Goal: Book appointment/travel/reservation

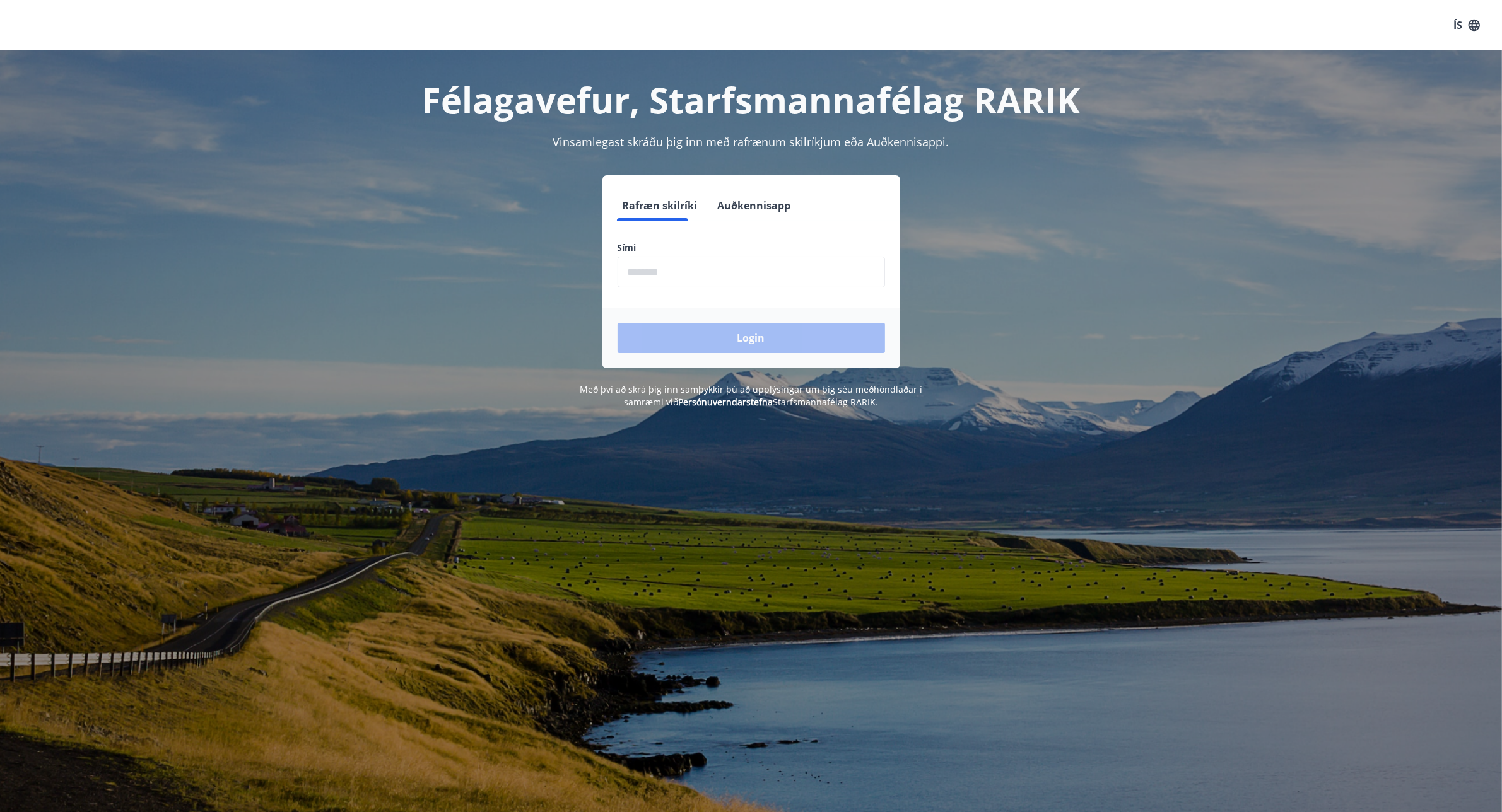
click at [736, 275] on input "phone" at bounding box center [751, 272] width 267 height 31
type input "********"
click at [747, 344] on button "Login" at bounding box center [751, 338] width 267 height 30
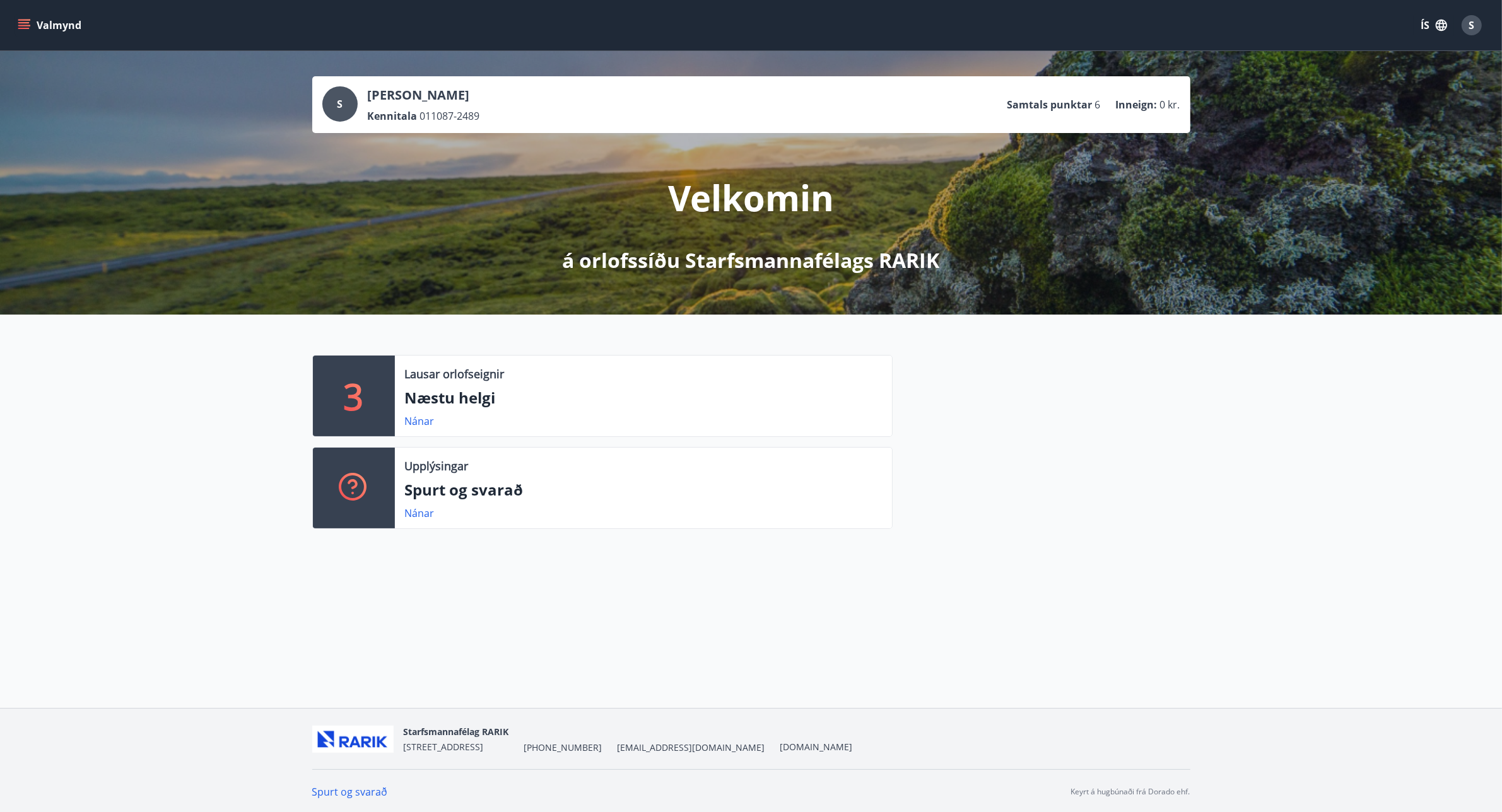
click at [23, 19] on icon "menu" at bounding box center [24, 25] width 12 height 12
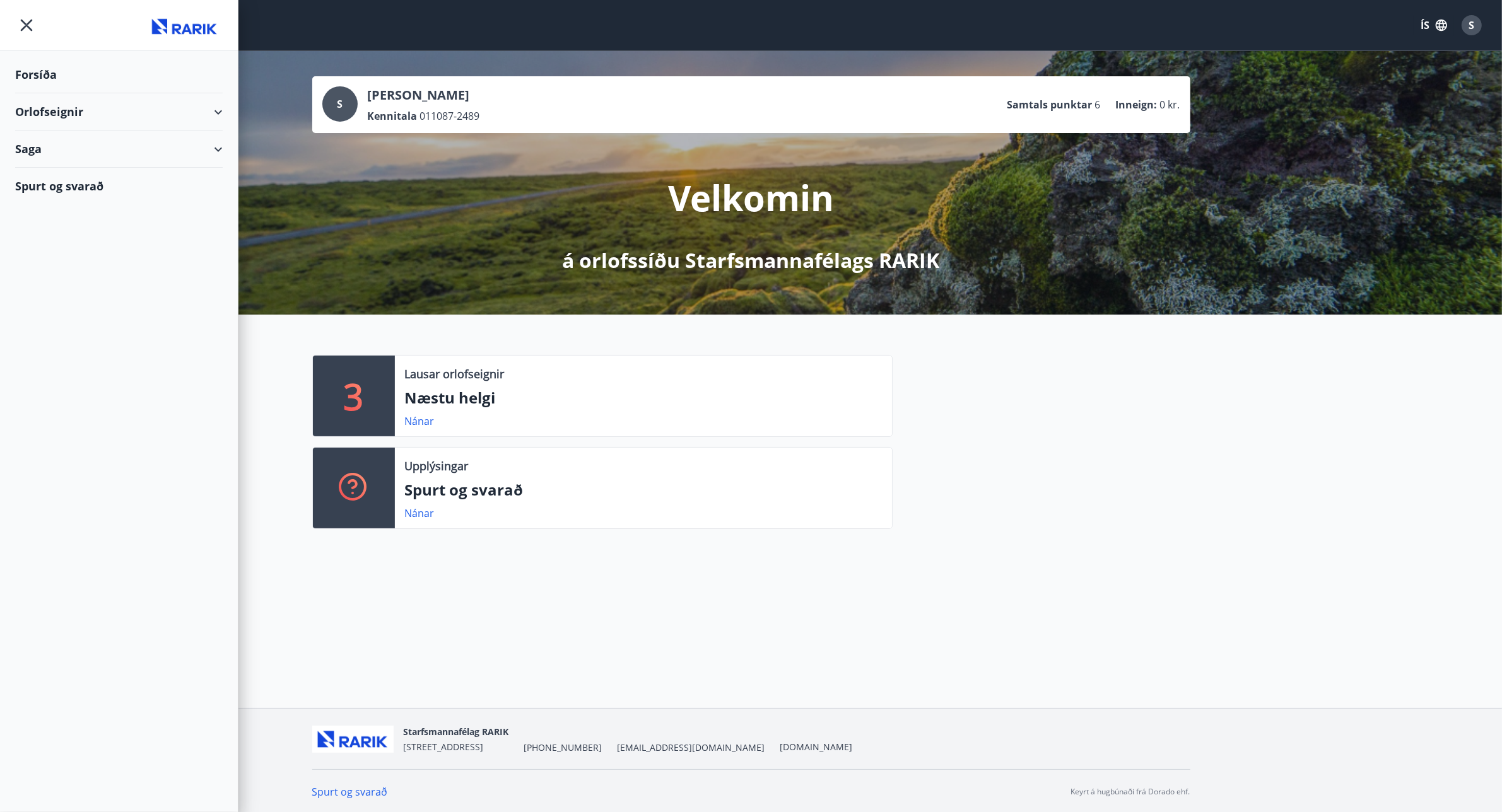
click at [215, 108] on div "Orlofseignir" at bounding box center [119, 112] width 208 height 37
click at [62, 169] on div "Bókunardagatal" at bounding box center [119, 170] width 187 height 27
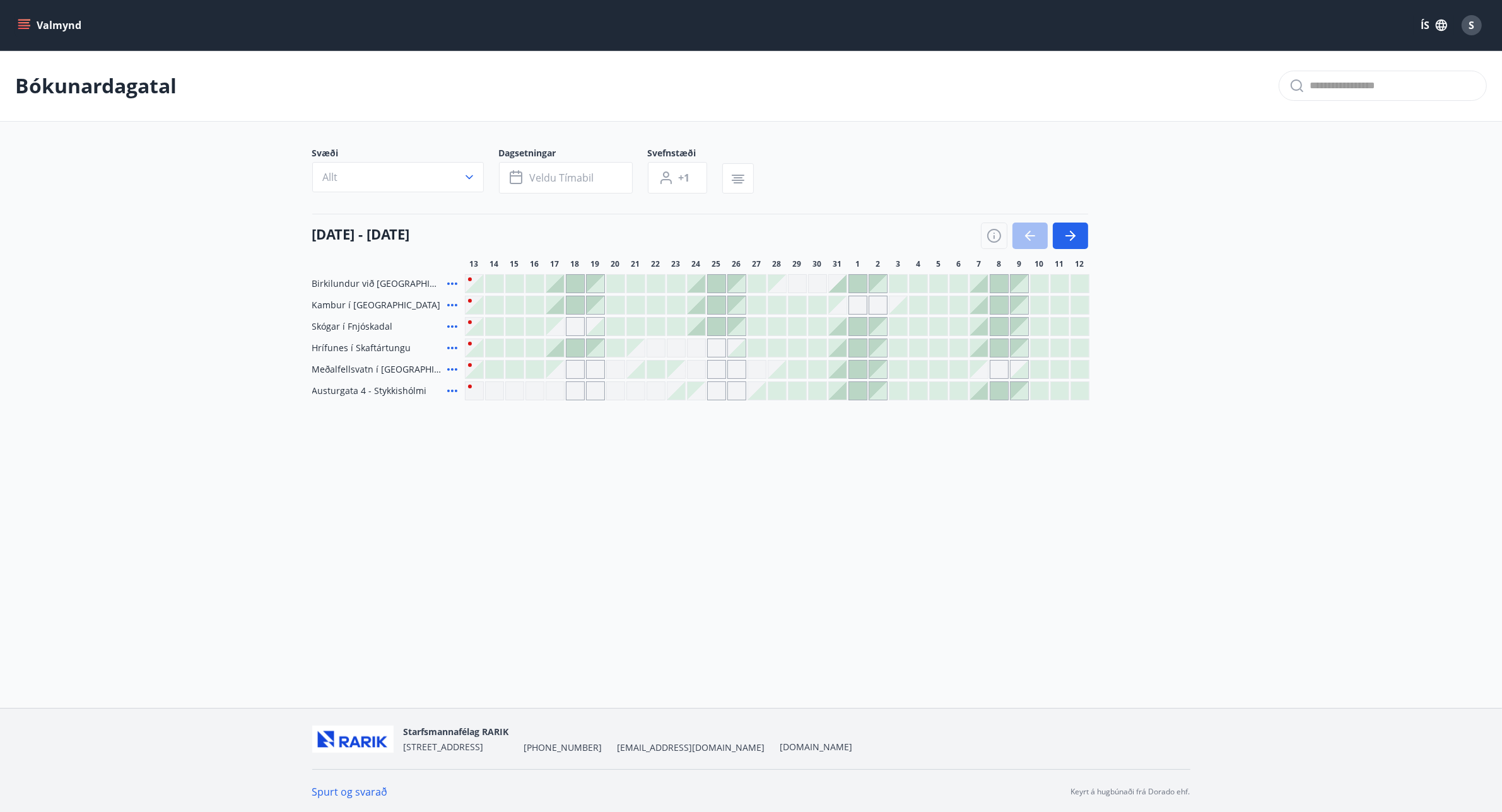
click at [691, 365] on div "Gráir dagar eru ekki bókanlegir" at bounding box center [697, 369] width 19 height 19
click at [821, 545] on div "Valmynd ÍS S Bókunardagatal Svæði Allt Dagsetningar Veldu tímabil Svefnstæði +1…" at bounding box center [751, 354] width 1502 height 708
drag, startPoint x: 1385, startPoint y: 434, endPoint x: 1342, endPoint y: 432, distance: 43.0
click at [1383, 433] on div "Bókunardagatal Svæði Allt Dagsetningar Veldu tímabil Svefnstæði +1 13 október -…" at bounding box center [751, 251] width 1502 height 400
click at [1300, 352] on main "Bókunardagatal Svæði Allt Dagsetningar Veldu tímabil Svefnstæði +1 13 október -…" at bounding box center [751, 225] width 1502 height 350
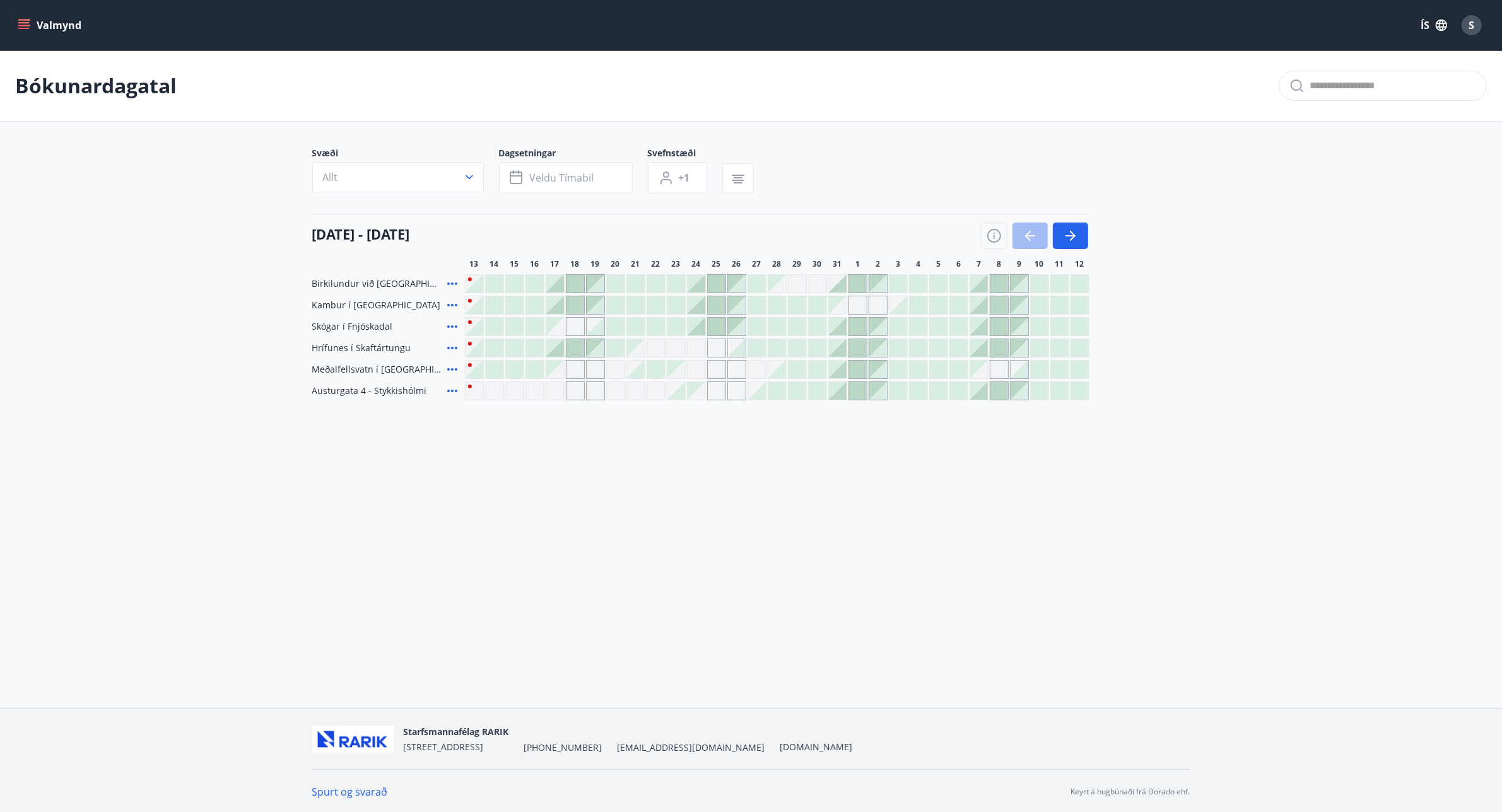
click at [247, 604] on div "Valmynd ÍS S Bókunardagatal Svæði Allt Dagsetningar Veldu tímabil Svefnstæði +1…" at bounding box center [751, 354] width 1502 height 708
click at [1468, 35] on div "S" at bounding box center [1471, 25] width 20 height 20
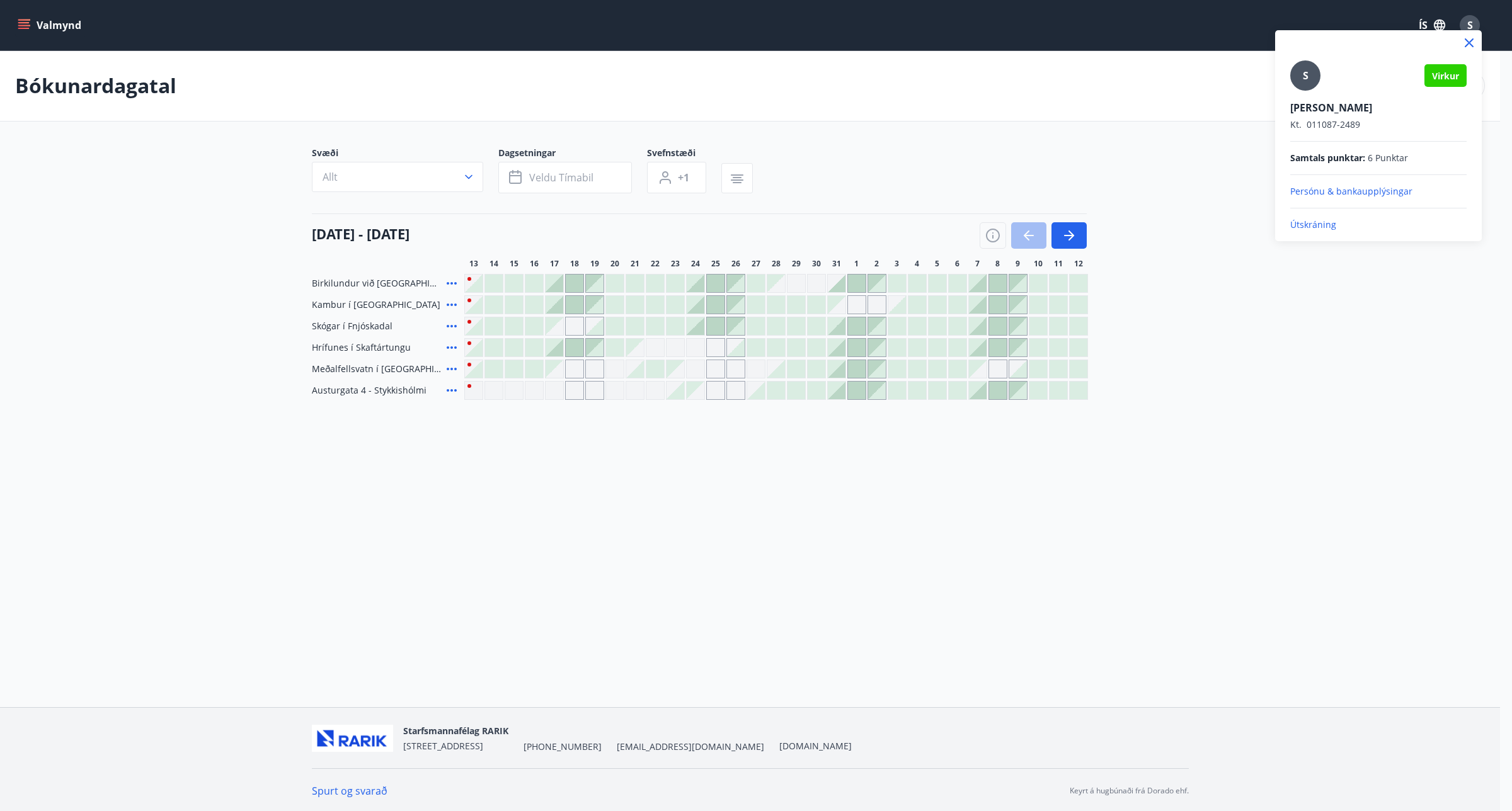
click at [1304, 221] on p "Útskráning" at bounding box center [1379, 224] width 177 height 12
